Goal: Task Accomplishment & Management: Use online tool/utility

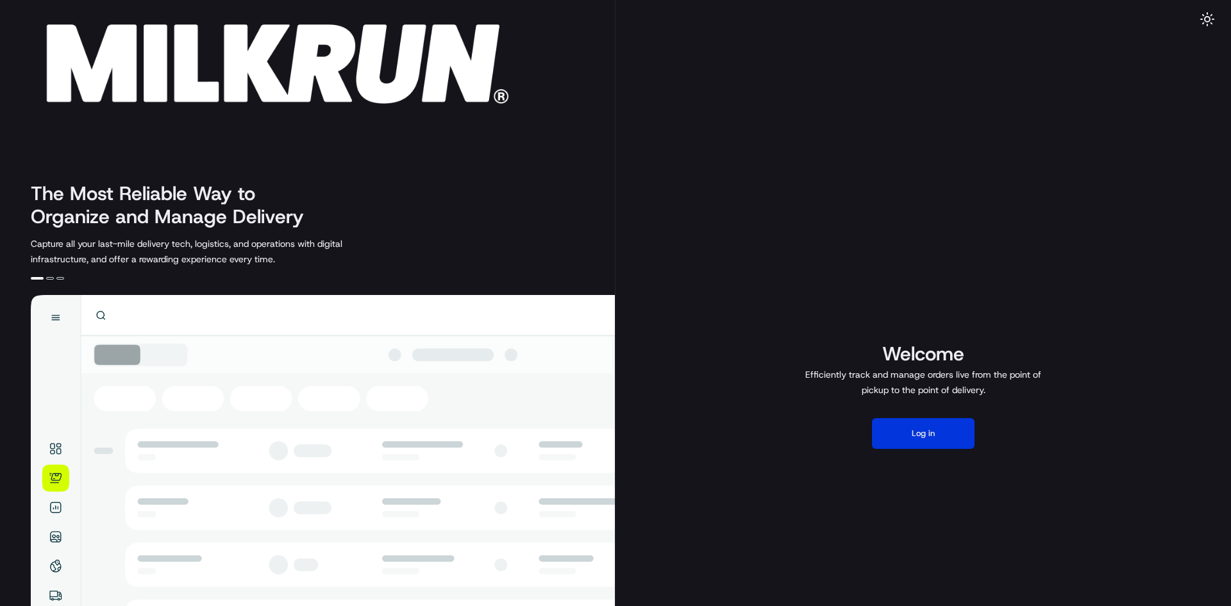
click at [950, 430] on button "Log in" at bounding box center [923, 433] width 103 height 31
